Goal: Task Accomplishment & Management: Manage account settings

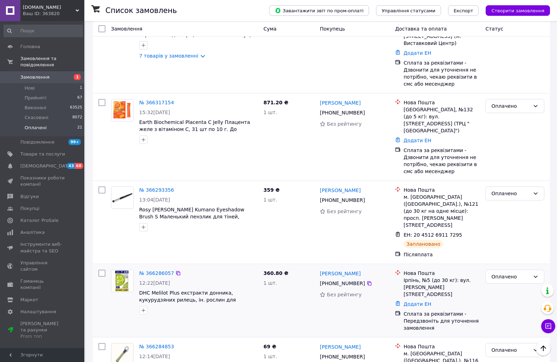
scroll to position [281, 0]
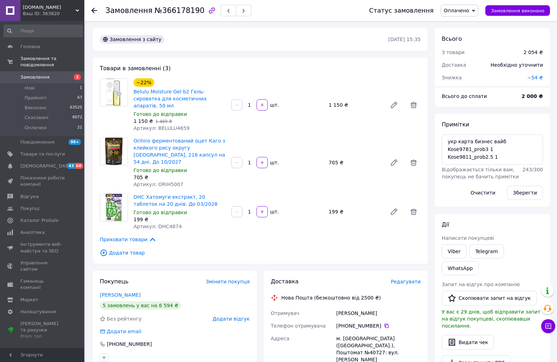
click at [407, 279] on span "Редагувати" at bounding box center [406, 282] width 30 height 6
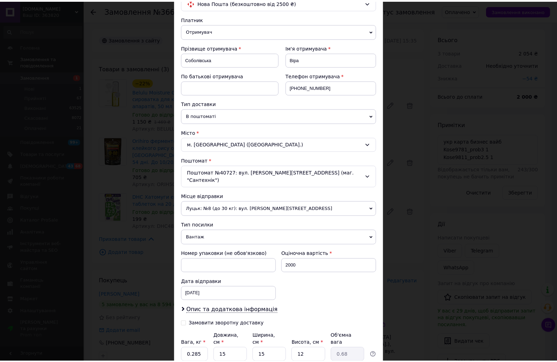
scroll to position [117, 0]
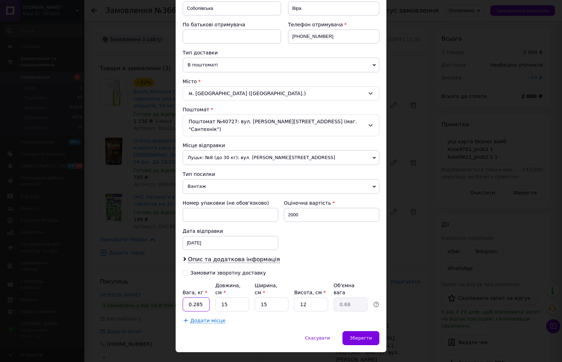
click at [204, 298] on input "0.285" at bounding box center [196, 305] width 27 height 14
type input "0.29"
type input "1"
type input "0.1"
type input "18"
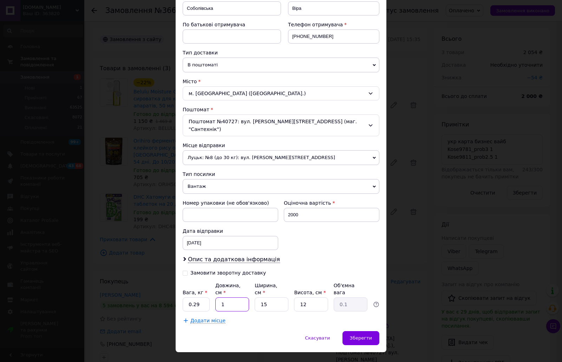
type input "0.81"
type input "18"
type input "1"
type input "0.1"
type input "17"
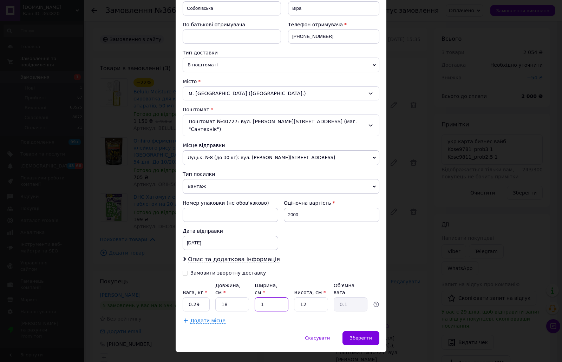
type input "0.92"
type input "17"
type input "6"
type input "0.46"
type input "6"
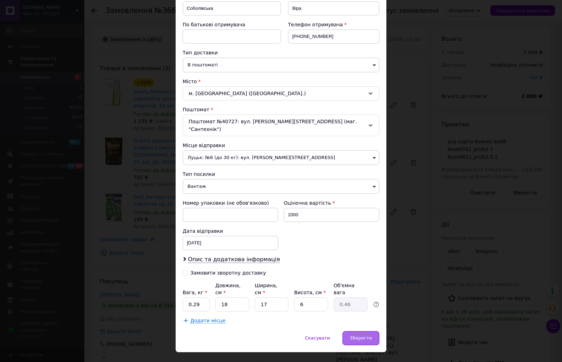
click at [359, 336] on span "Зберегти" at bounding box center [361, 338] width 22 height 5
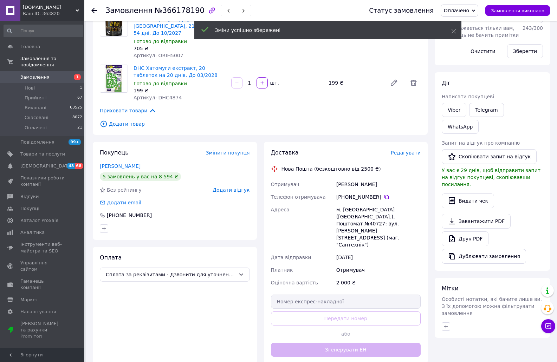
scroll to position [141, 0]
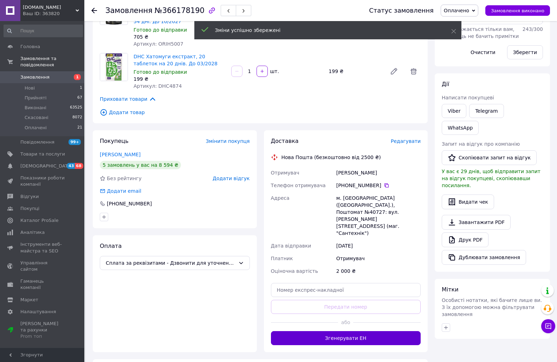
click at [342, 331] on button "Згенерувати ЕН" at bounding box center [346, 338] width 150 height 14
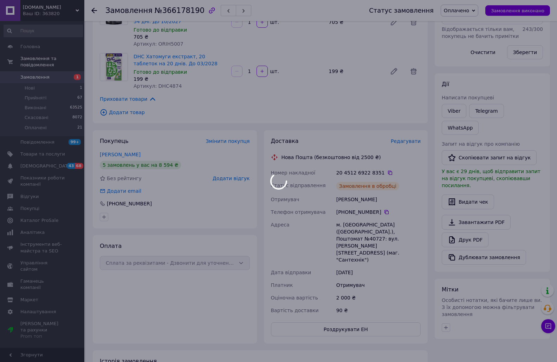
scroll to position [7, 0]
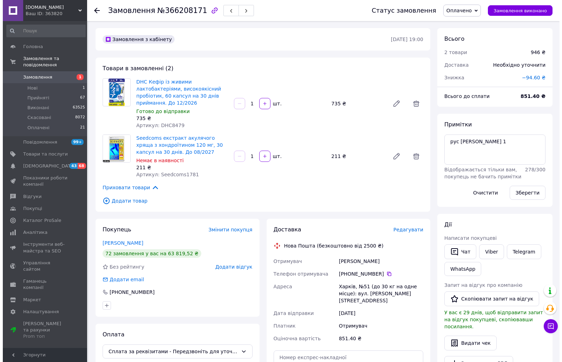
scroll to position [75, 0]
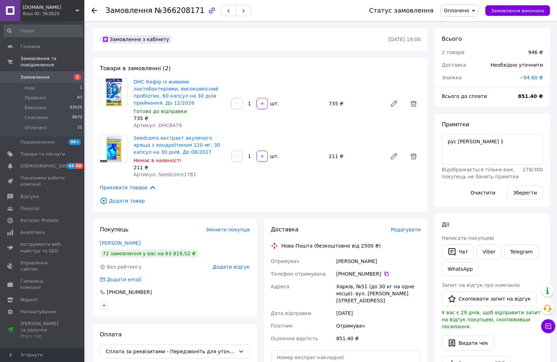
click at [401, 227] on span "Редагувати" at bounding box center [406, 230] width 30 height 6
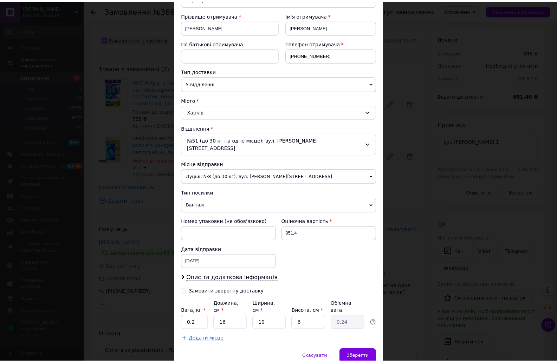
scroll to position [117, 0]
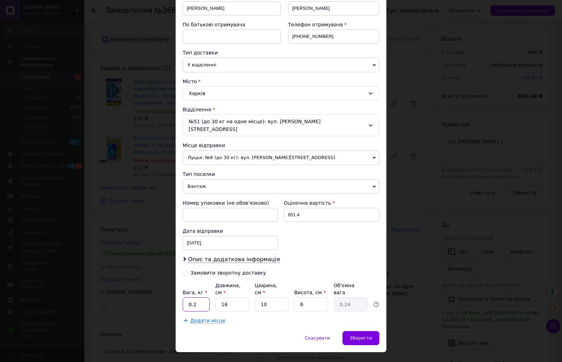
click at [201, 298] on input "0.2" at bounding box center [196, 305] width 27 height 14
type input "0.1"
type input "1"
type input "0.1"
type input "16"
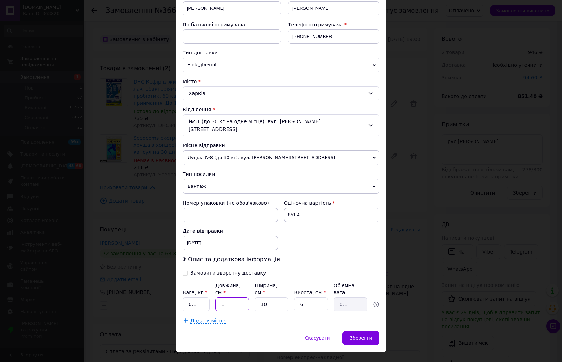
type input "0.24"
type input "1"
type input "0.1"
type input "10"
type input "0.24"
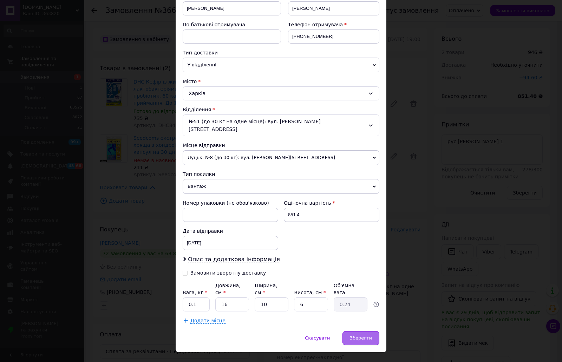
click at [363, 331] on div "Зберегти" at bounding box center [361, 338] width 37 height 14
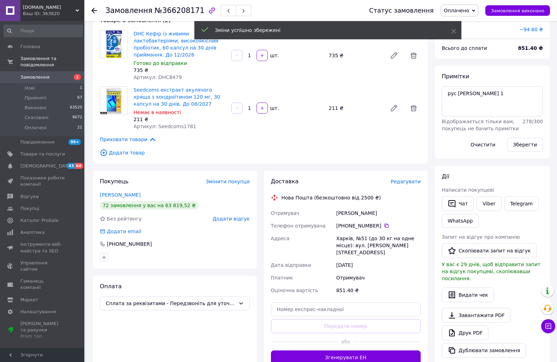
scroll to position [70, 0]
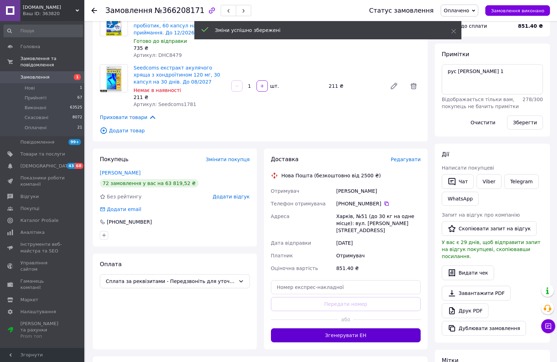
click at [343, 329] on button "Згенерувати ЕН" at bounding box center [346, 336] width 150 height 14
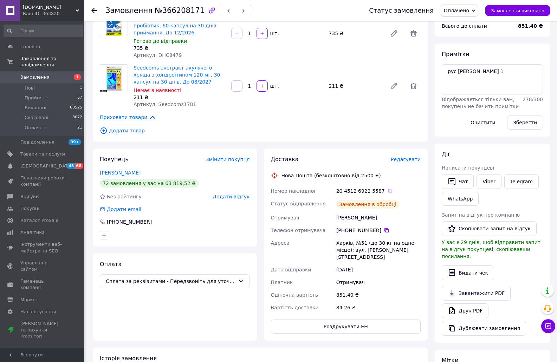
scroll to position [108, 0]
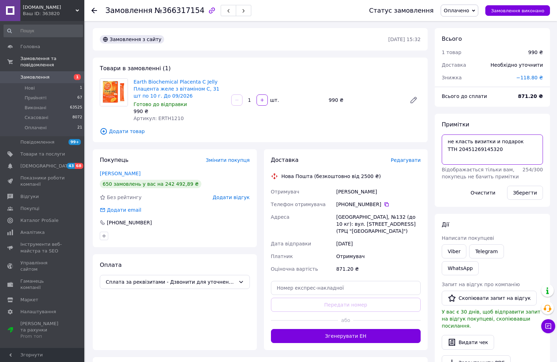
click at [478, 150] on textarea "не класть визитки и подарок ТТН 20451269145320" at bounding box center [492, 150] width 101 height 30
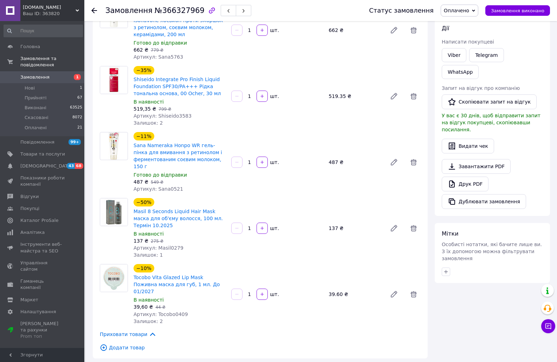
scroll to position [246, 0]
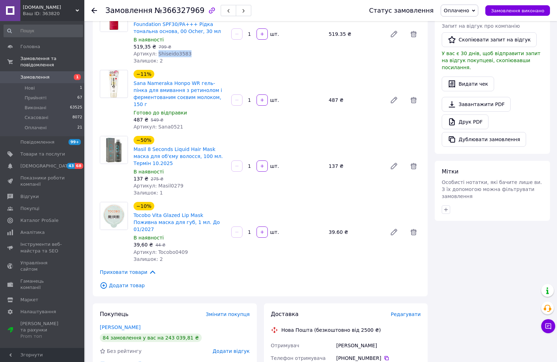
drag, startPoint x: 155, startPoint y: 53, endPoint x: 186, endPoint y: 56, distance: 31.4
click at [186, 56] on div "Артикул: Shiseido3583" at bounding box center [180, 53] width 92 height 7
copy span "Shiseido3583"
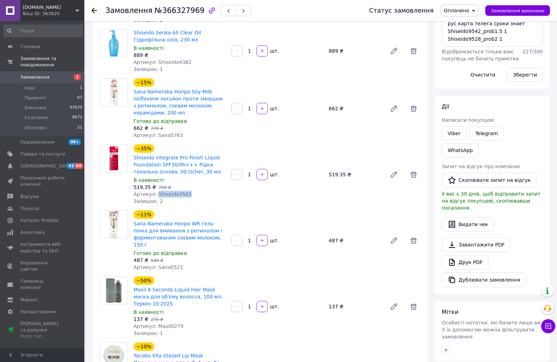
scroll to position [0, 0]
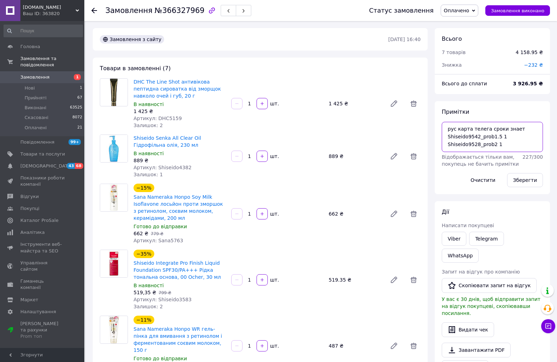
drag, startPoint x: 496, startPoint y: 135, endPoint x: 444, endPoint y: 138, distance: 52.1
click at [444, 138] on textarea "рус карта телега сроки знает Shiseido9542_prob1.5 1 Shiseido9528_prob2 1" at bounding box center [492, 137] width 101 height 30
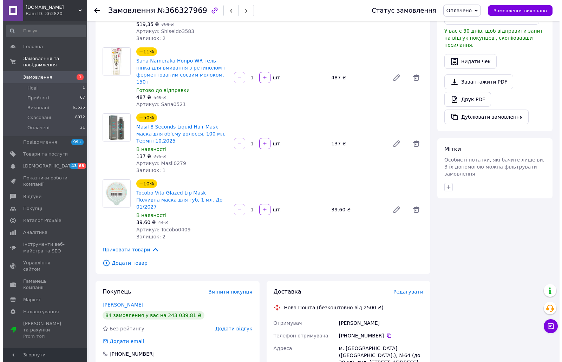
scroll to position [281, 0]
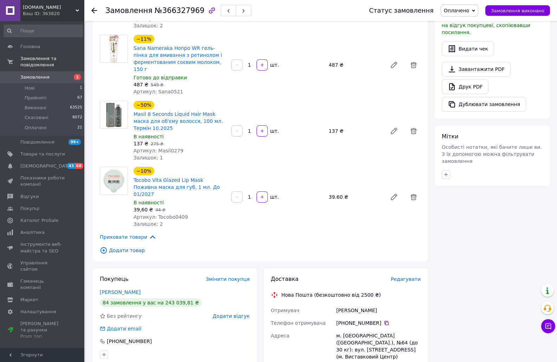
click at [404, 277] on span "Редагувати" at bounding box center [406, 280] width 30 height 6
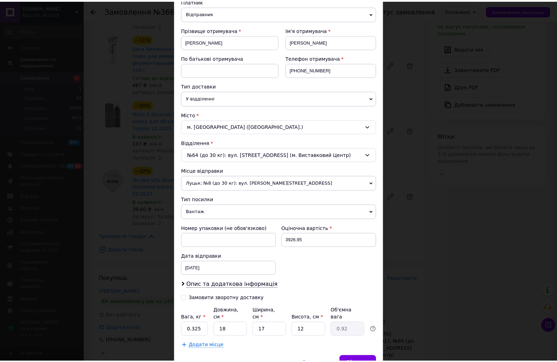
scroll to position [117, 0]
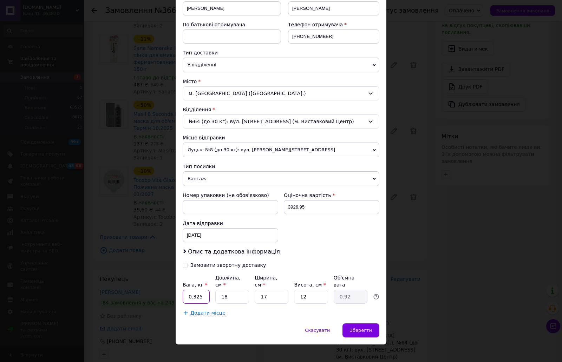
drag, startPoint x: 204, startPoint y: 290, endPoint x: 185, endPoint y: 292, distance: 19.1
click at [185, 292] on input "0.325" at bounding box center [196, 297] width 27 height 14
type input "1"
type input "2"
type input "0.1"
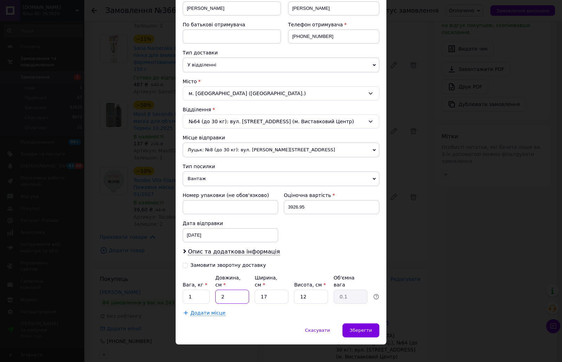
type input "23"
type input "1.17"
type input "23"
type input "1"
type input "0.1"
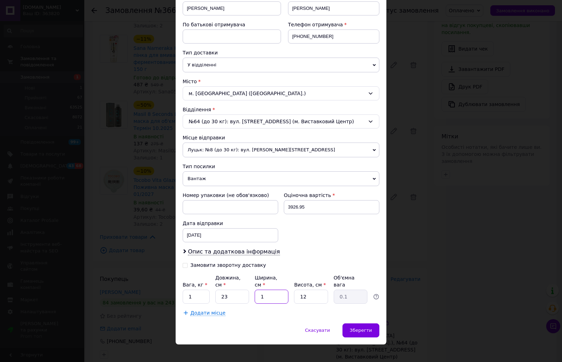
type input "17"
type input "1.17"
type input "9"
type input "0.88"
type input "9"
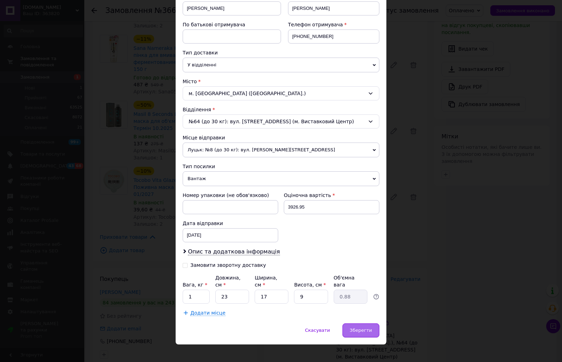
click at [360, 328] on span "Зберегти" at bounding box center [361, 330] width 22 height 5
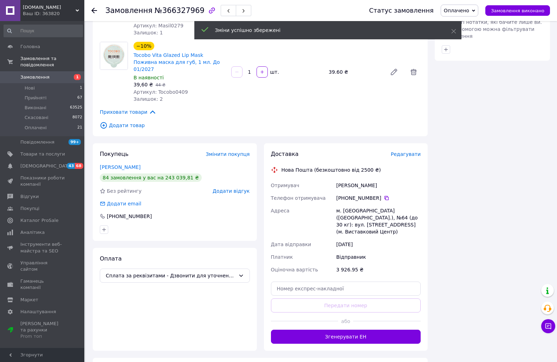
scroll to position [422, 0]
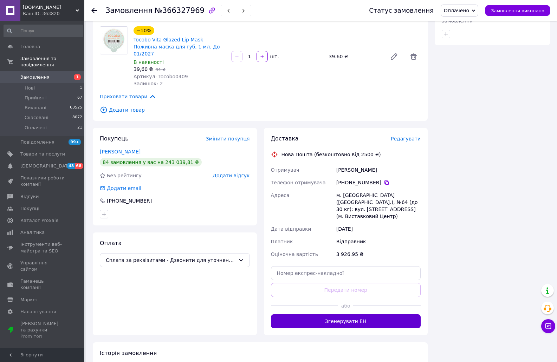
click at [349, 315] on button "Згенерувати ЕН" at bounding box center [346, 322] width 150 height 14
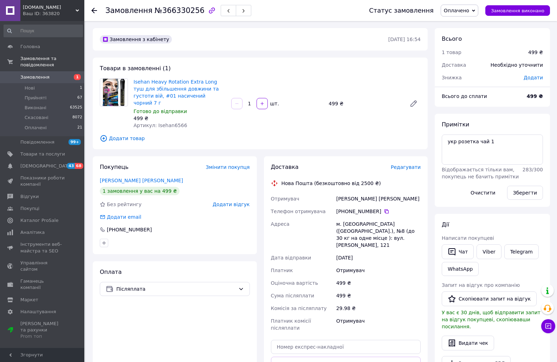
click at [406, 164] on span "Редагувати" at bounding box center [406, 167] width 30 height 6
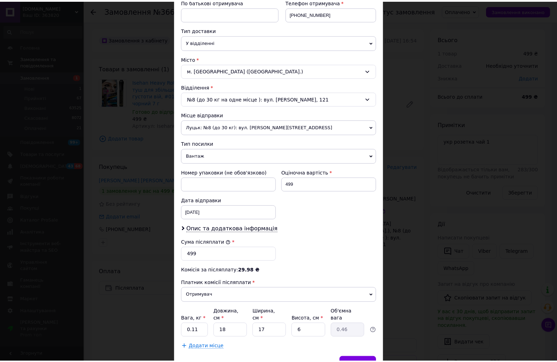
scroll to position [174, 0]
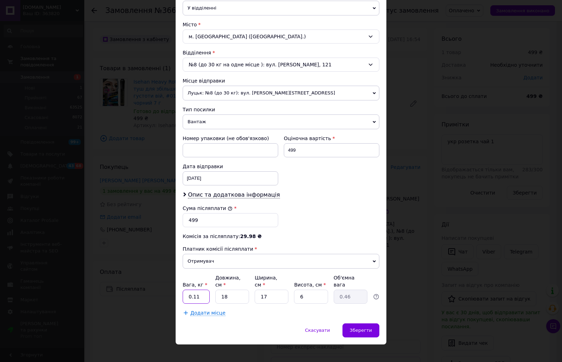
click at [201, 290] on input "0.11" at bounding box center [196, 297] width 27 height 14
type input "0.1"
click at [357, 324] on div "Зберегти" at bounding box center [361, 331] width 37 height 14
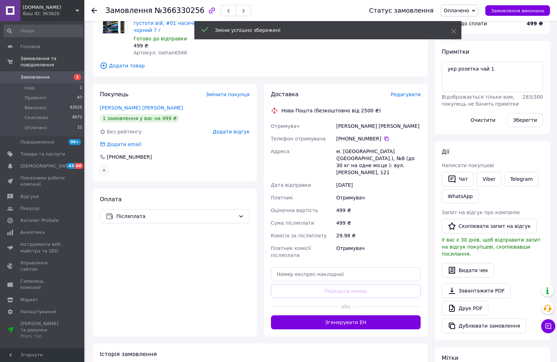
scroll to position [105, 0]
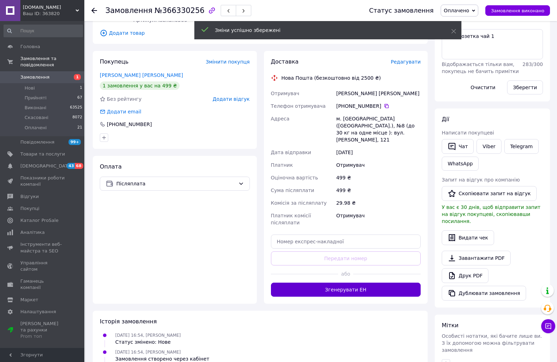
click at [356, 283] on button "Згенерувати ЕН" at bounding box center [346, 290] width 150 height 14
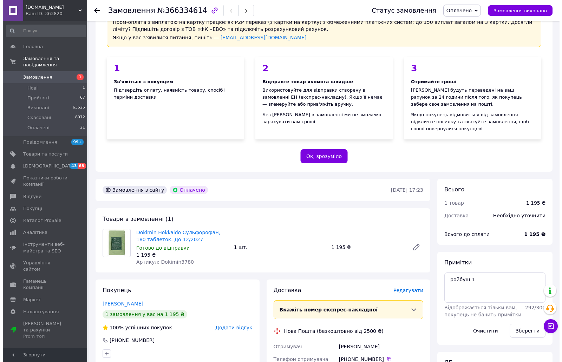
scroll to position [70, 0]
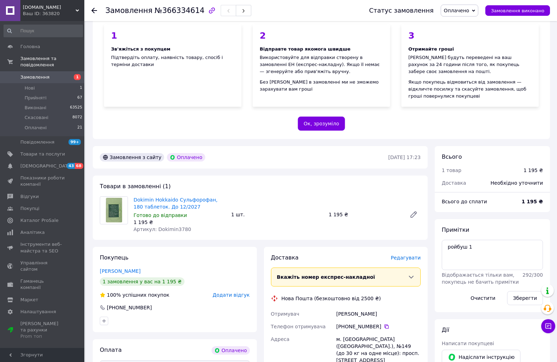
click at [407, 255] on span "Редагувати" at bounding box center [406, 258] width 30 height 6
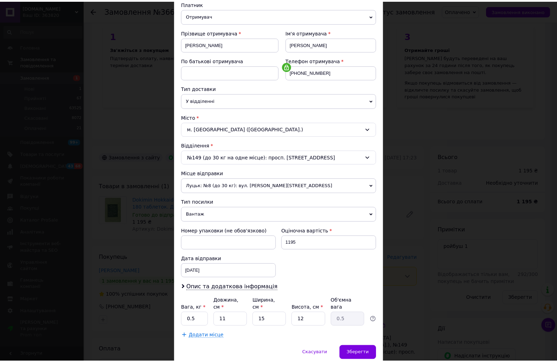
scroll to position [104, 0]
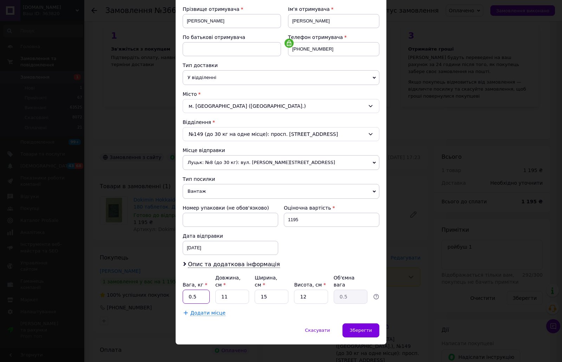
drag, startPoint x: 202, startPoint y: 293, endPoint x: 199, endPoint y: 290, distance: 4.5
click at [202, 293] on input "0.5" at bounding box center [196, 297] width 27 height 14
type input "0.13"
type input "1"
type input "0.1"
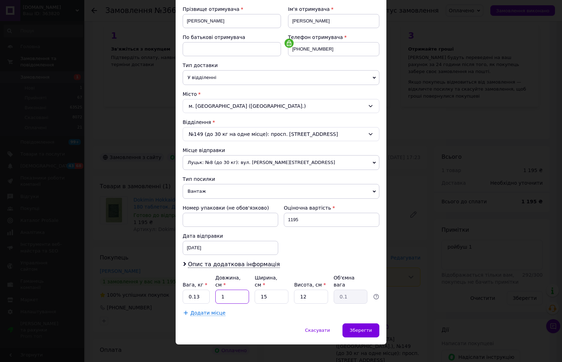
type input "16"
type input "0.72"
type input "16"
type input "1"
type input "0.1"
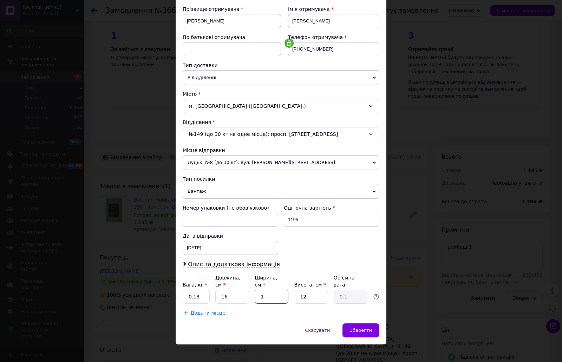
type input "10"
type input "0.48"
type input "10"
type input "6"
type input "0.24"
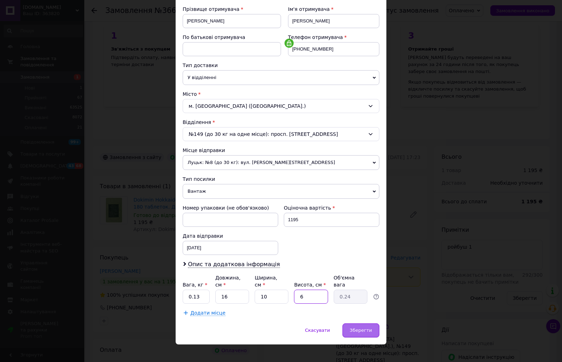
type input "6"
click at [362, 328] on span "Зберегти" at bounding box center [361, 330] width 22 height 5
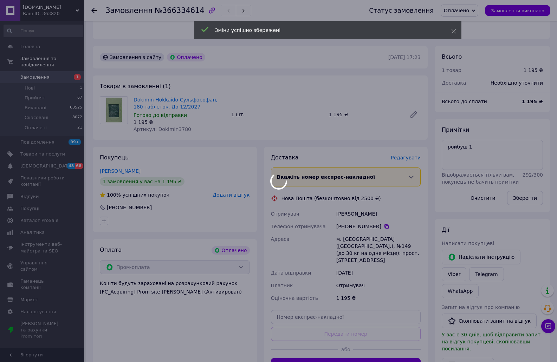
scroll to position [246, 0]
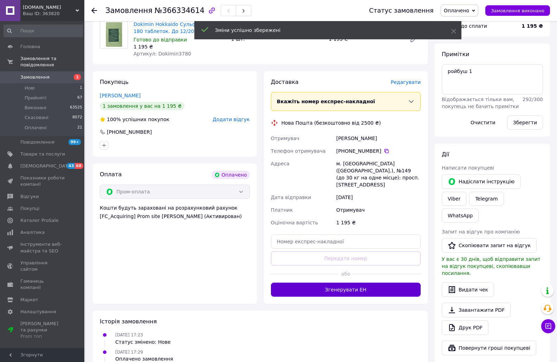
click at [362, 283] on button "Згенерувати ЕН" at bounding box center [346, 290] width 150 height 14
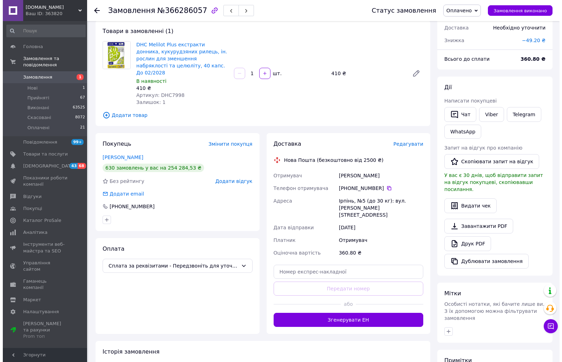
scroll to position [70, 0]
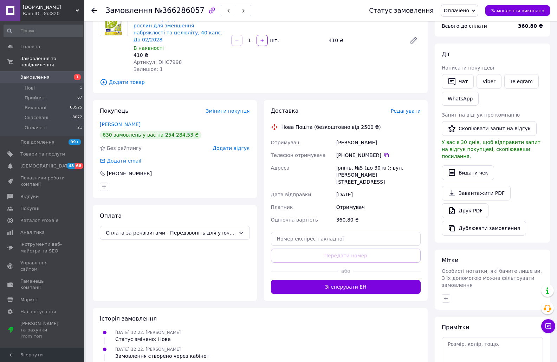
click at [407, 108] on span "Редагувати" at bounding box center [406, 111] width 30 height 6
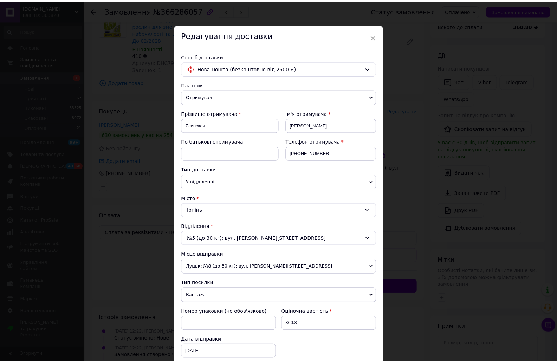
scroll to position [117, 0]
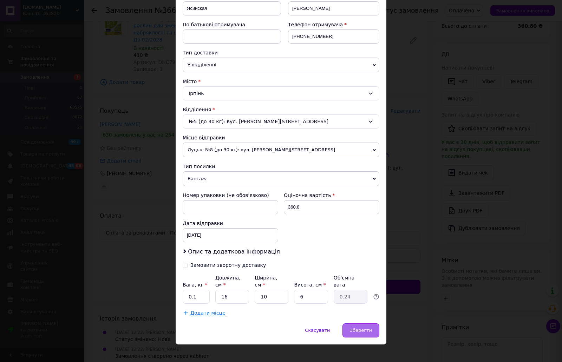
click at [358, 328] on span "Зберегти" at bounding box center [361, 330] width 22 height 5
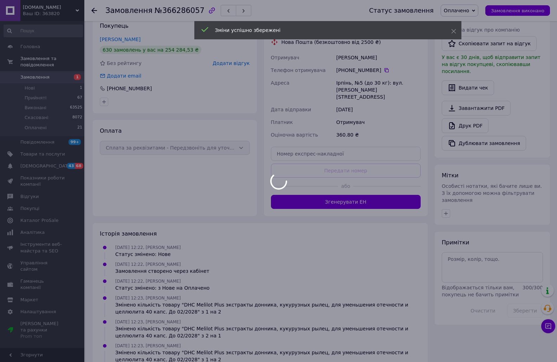
scroll to position [211, 0]
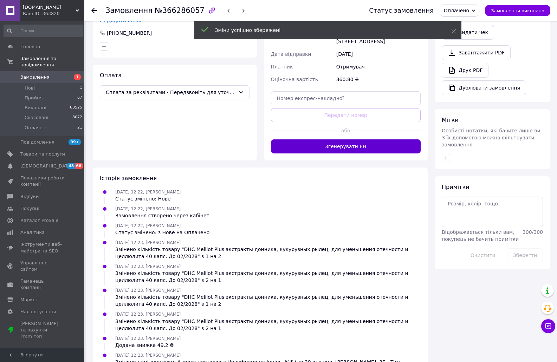
click at [346, 140] on button "Згенерувати ЕН" at bounding box center [346, 147] width 150 height 14
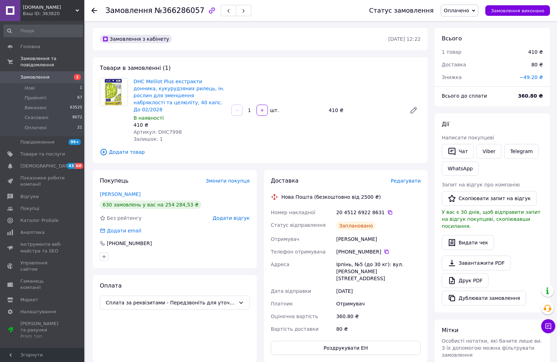
scroll to position [0, 0]
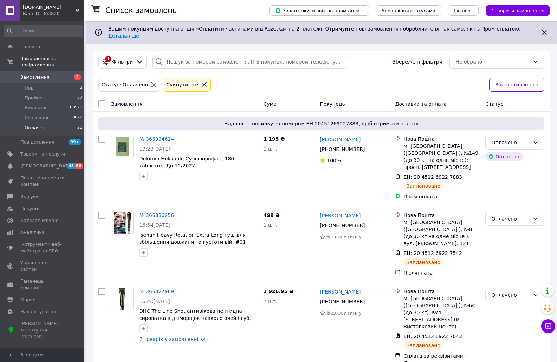
click at [35, 125] on span "Оплачені" at bounding box center [36, 128] width 22 height 6
click at [37, 125] on span "Оплачені" at bounding box center [36, 128] width 22 height 6
click at [30, 85] on span "Нові" at bounding box center [30, 88] width 10 height 6
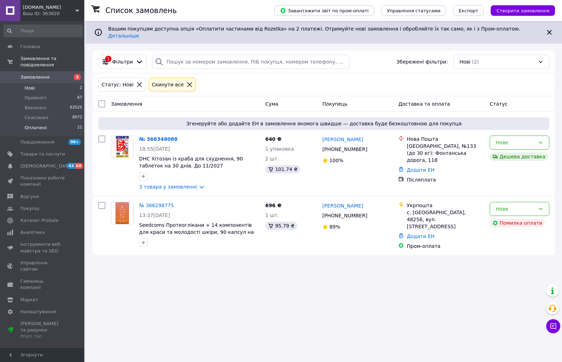
click at [29, 125] on span "Оплачені" at bounding box center [36, 128] width 22 height 6
